Goal: Check status: Check status

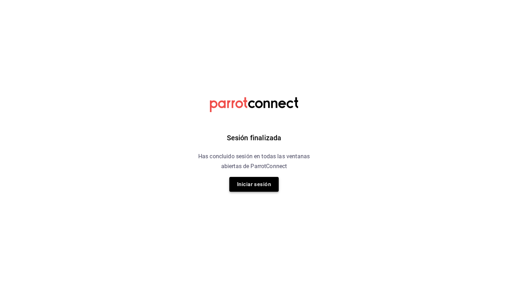
click at [249, 189] on button "Iniciar sesión" at bounding box center [253, 184] width 49 height 15
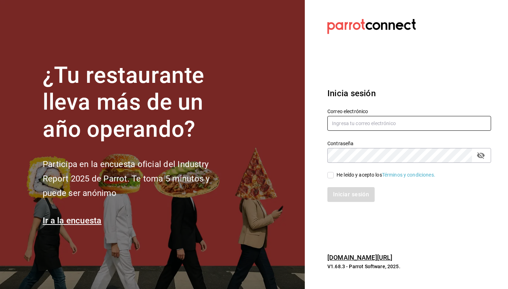
type input "[EMAIL_ADDRESS][DOMAIN_NAME]"
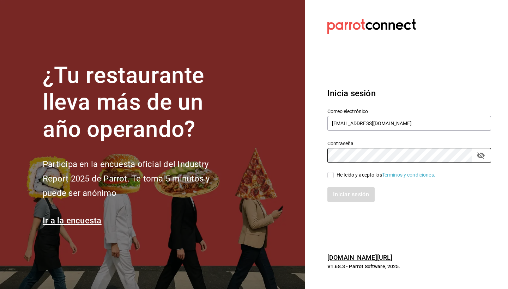
click at [331, 176] on input "He leído y acepto los Términos y condiciones." at bounding box center [330, 175] width 6 height 6
checkbox input "true"
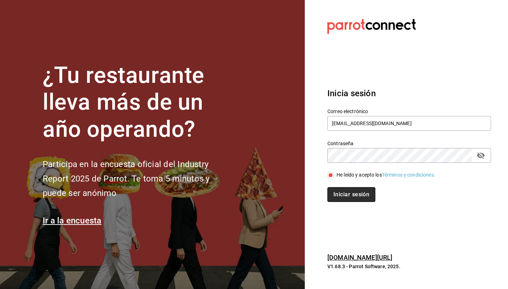
click at [341, 193] on button "Iniciar sesión" at bounding box center [351, 194] width 48 height 15
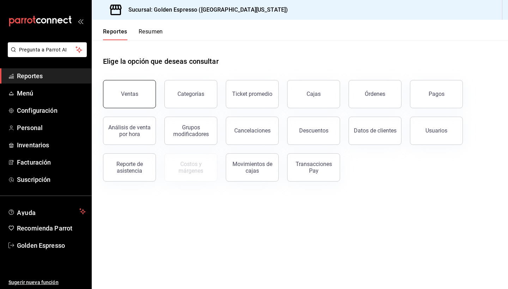
click at [133, 90] on button "Ventas" at bounding box center [129, 94] width 53 height 28
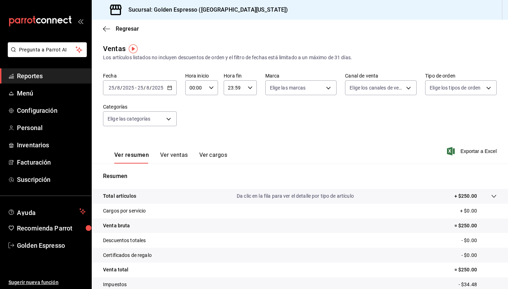
click at [178, 155] on button "Ver ventas" at bounding box center [174, 158] width 28 height 12
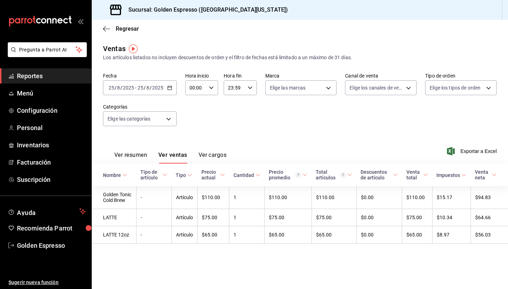
click at [134, 153] on button "Ver resumen" at bounding box center [130, 158] width 33 height 12
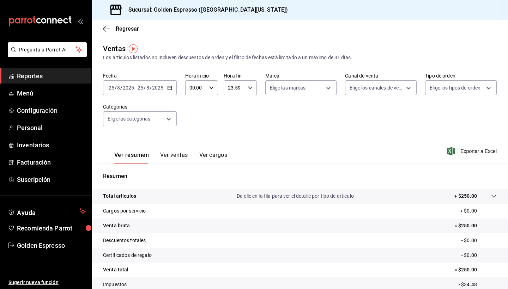
click at [152, 90] on input "2025" at bounding box center [158, 88] width 12 height 6
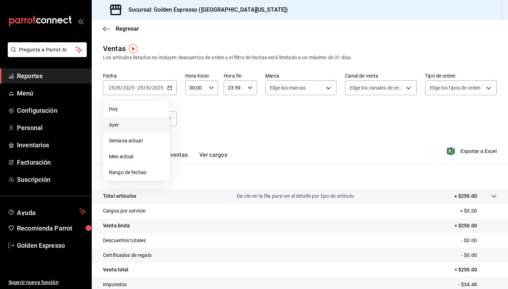
click at [126, 121] on span "Ayer" at bounding box center [136, 124] width 55 height 7
